Goal: Navigation & Orientation: Find specific page/section

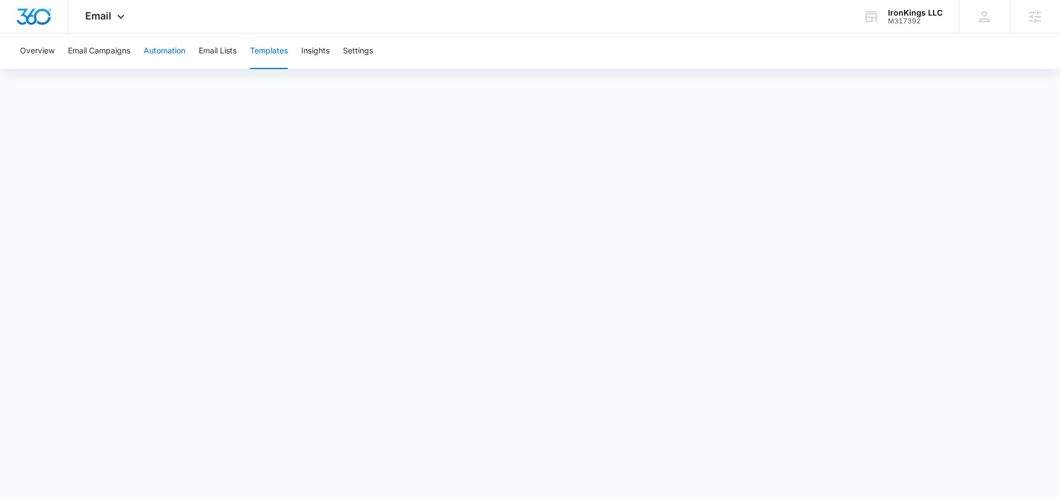
click at [163, 52] on button "Automation" at bounding box center [165, 51] width 42 height 36
